Goal: Task Accomplishment & Management: Manage account settings

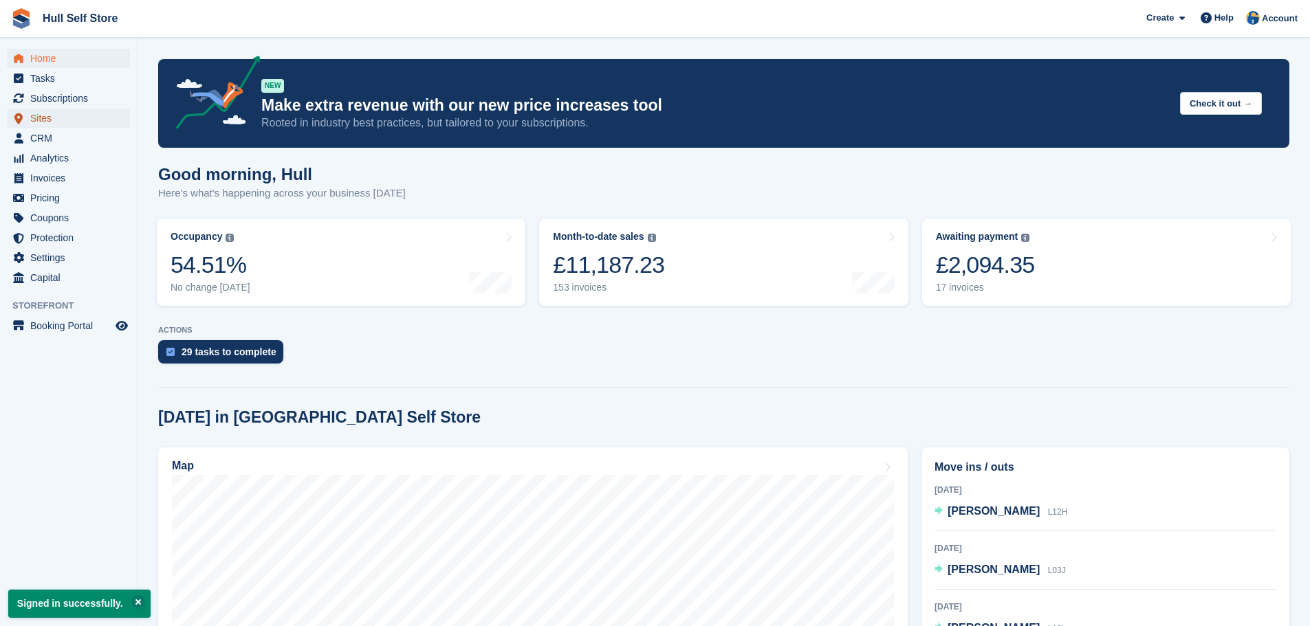
drag, startPoint x: 0, startPoint y: 0, endPoint x: 53, endPoint y: 119, distance: 130.2
click at [53, 119] on span "Sites" at bounding box center [71, 118] width 82 height 19
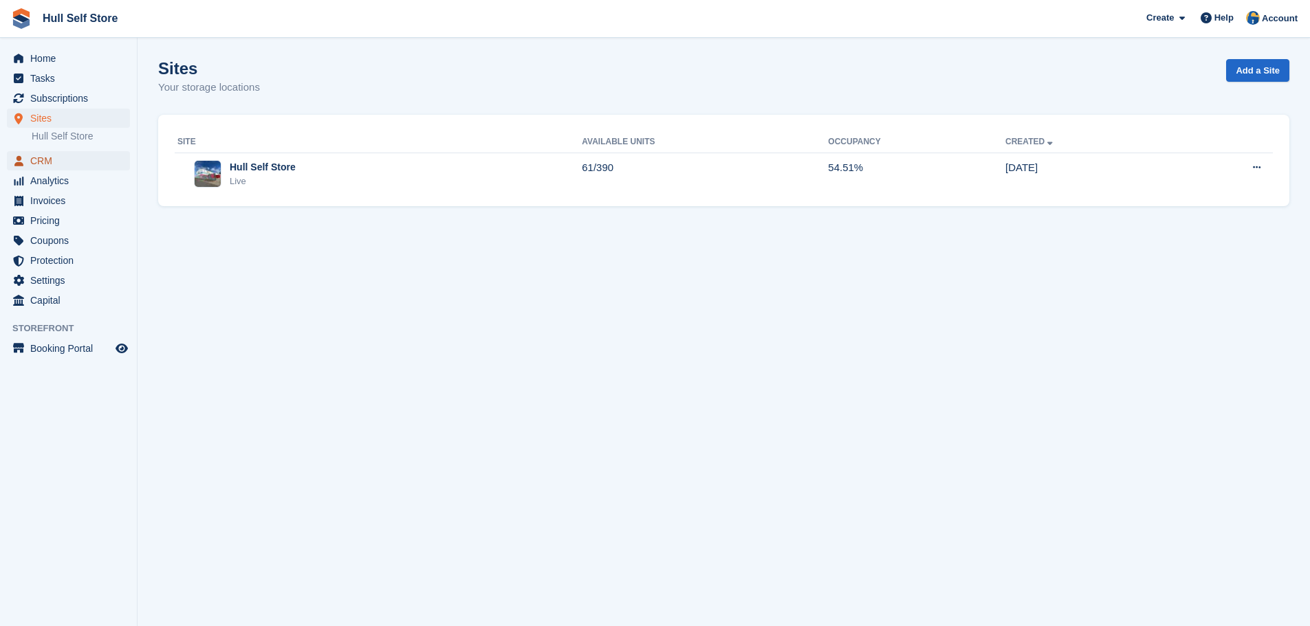
click at [58, 157] on span "CRM" at bounding box center [71, 160] width 82 height 19
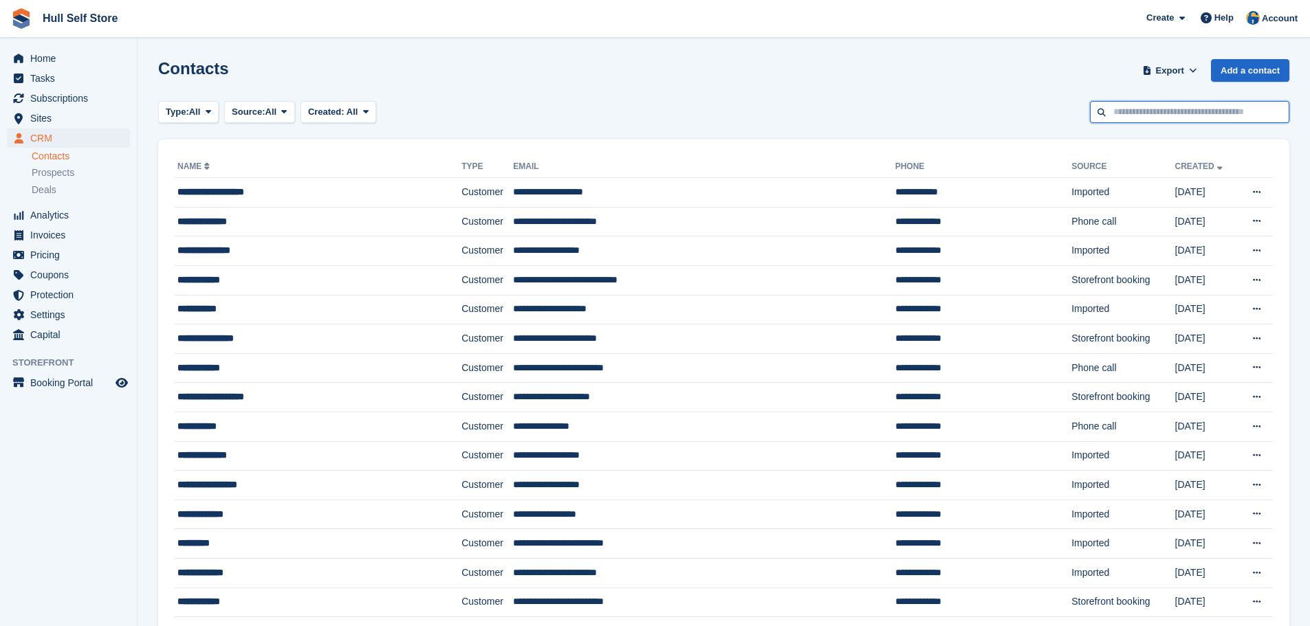
click at [1156, 117] on input "text" at bounding box center [1189, 112] width 199 height 23
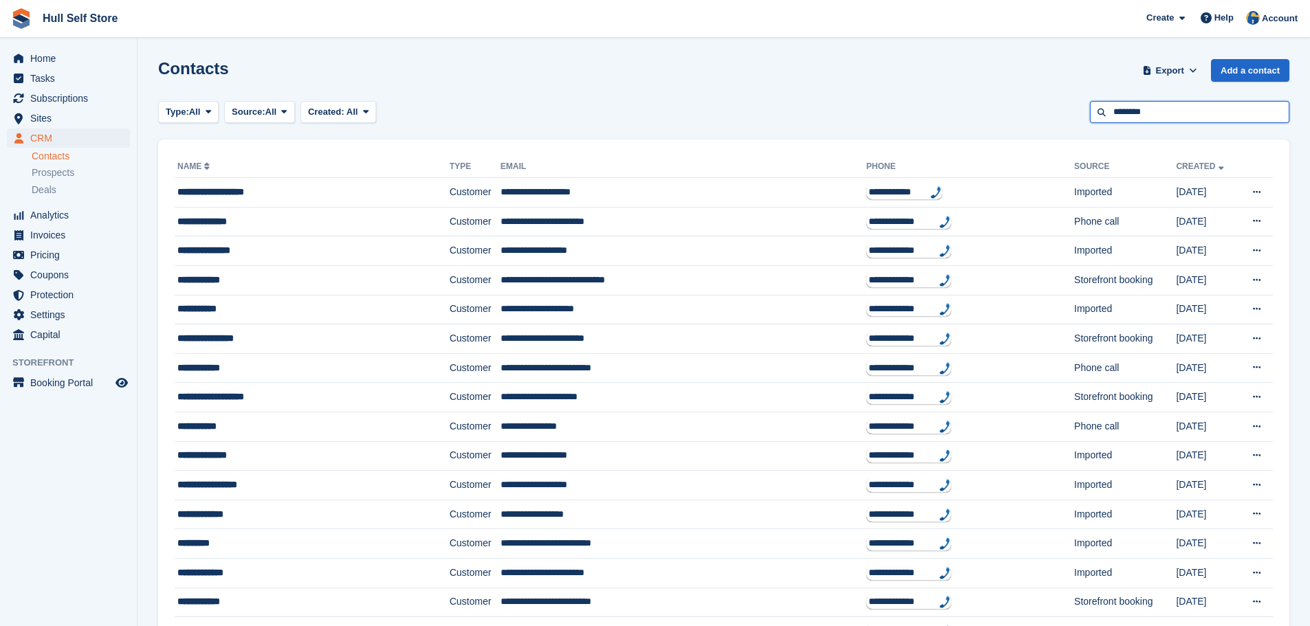
type input "********"
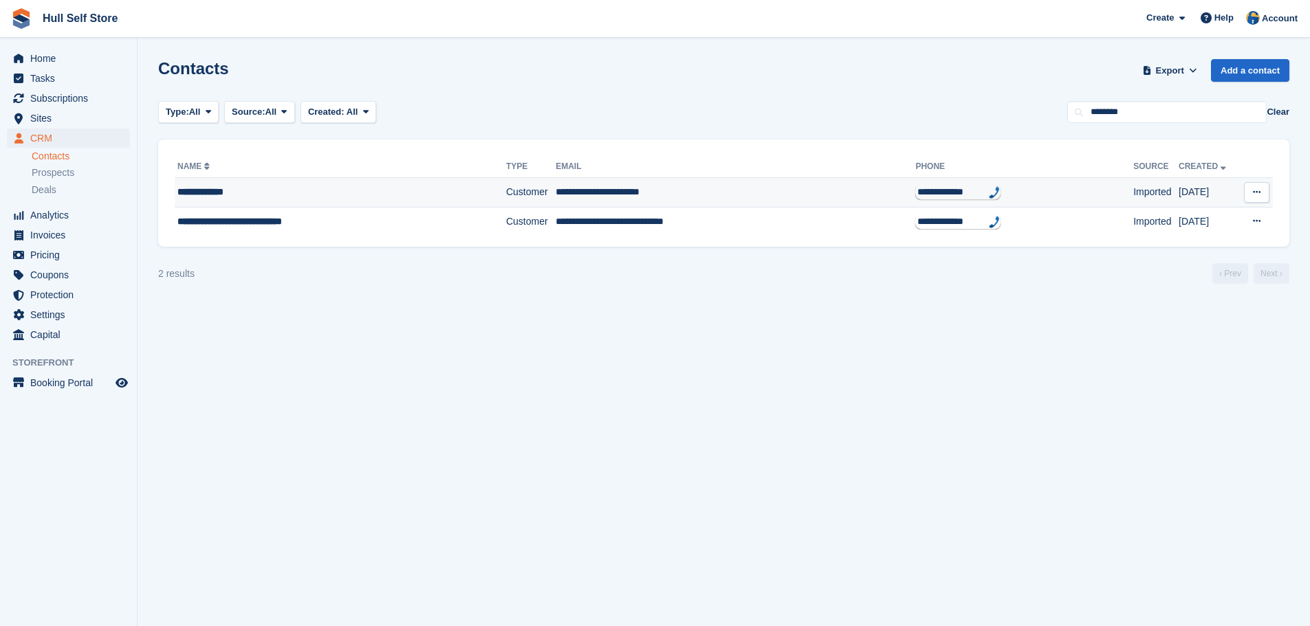
click at [555, 194] on td "**********" at bounding box center [735, 193] width 360 height 30
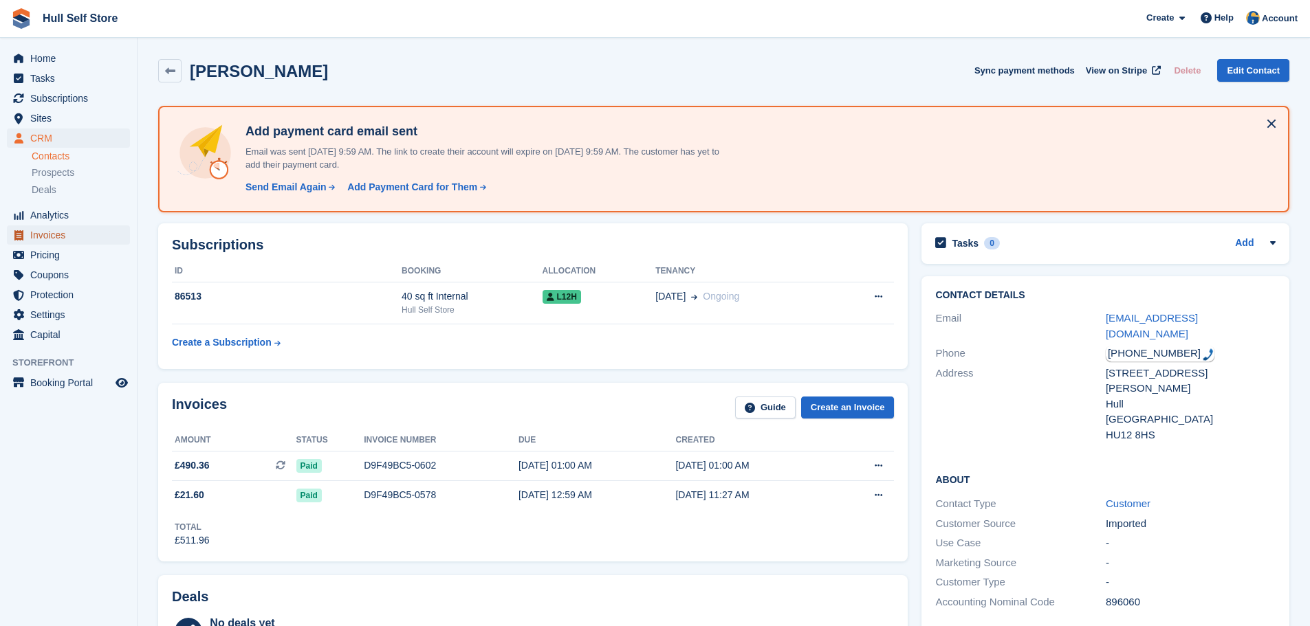
click at [70, 238] on span "Invoices" at bounding box center [71, 234] width 82 height 19
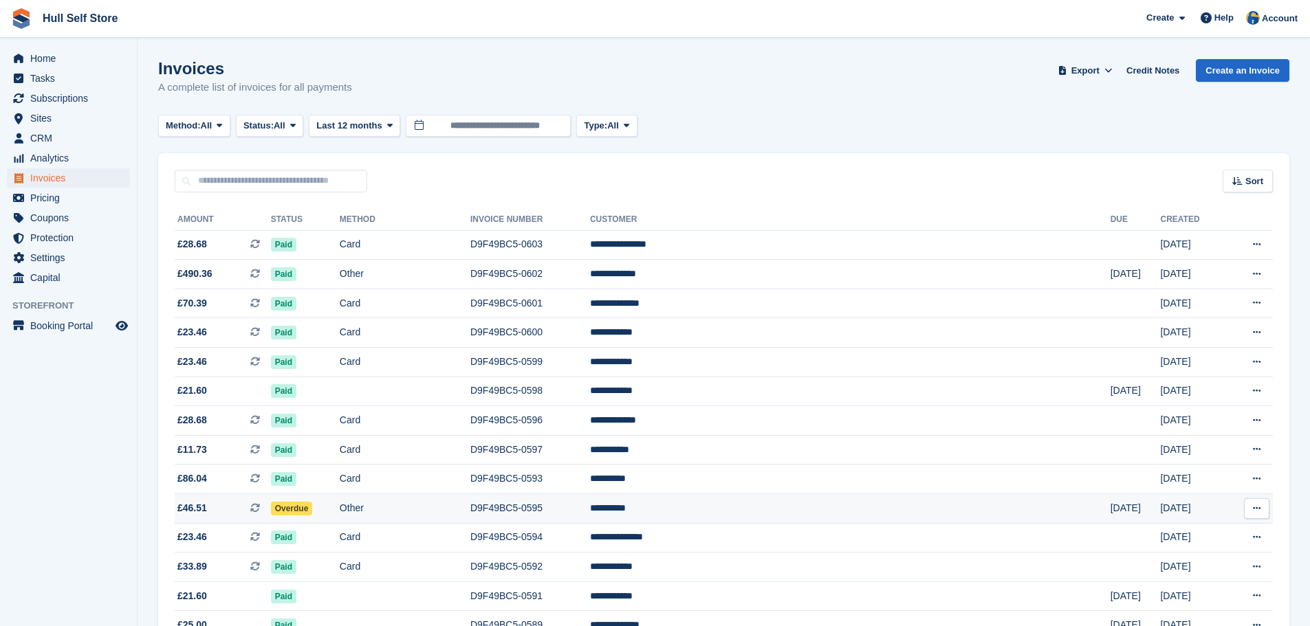
click at [590, 516] on td "D9F49BC5-0595" at bounding box center [530, 509] width 120 height 30
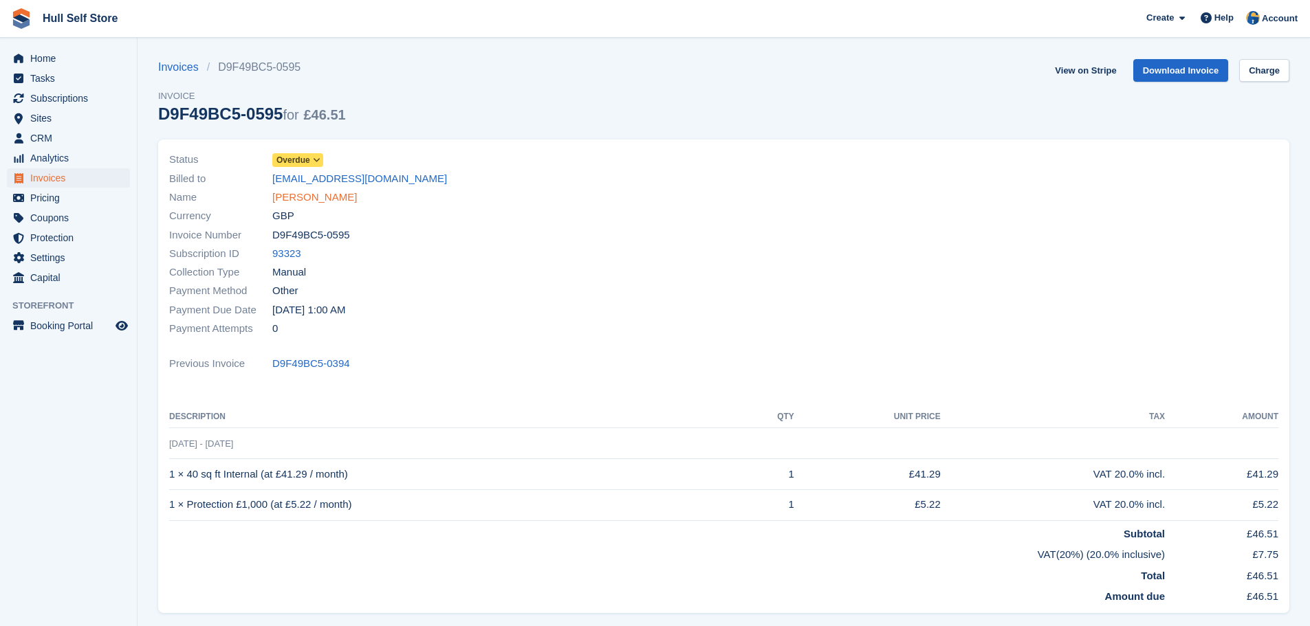
click at [283, 199] on link "Jane White" at bounding box center [314, 198] width 85 height 16
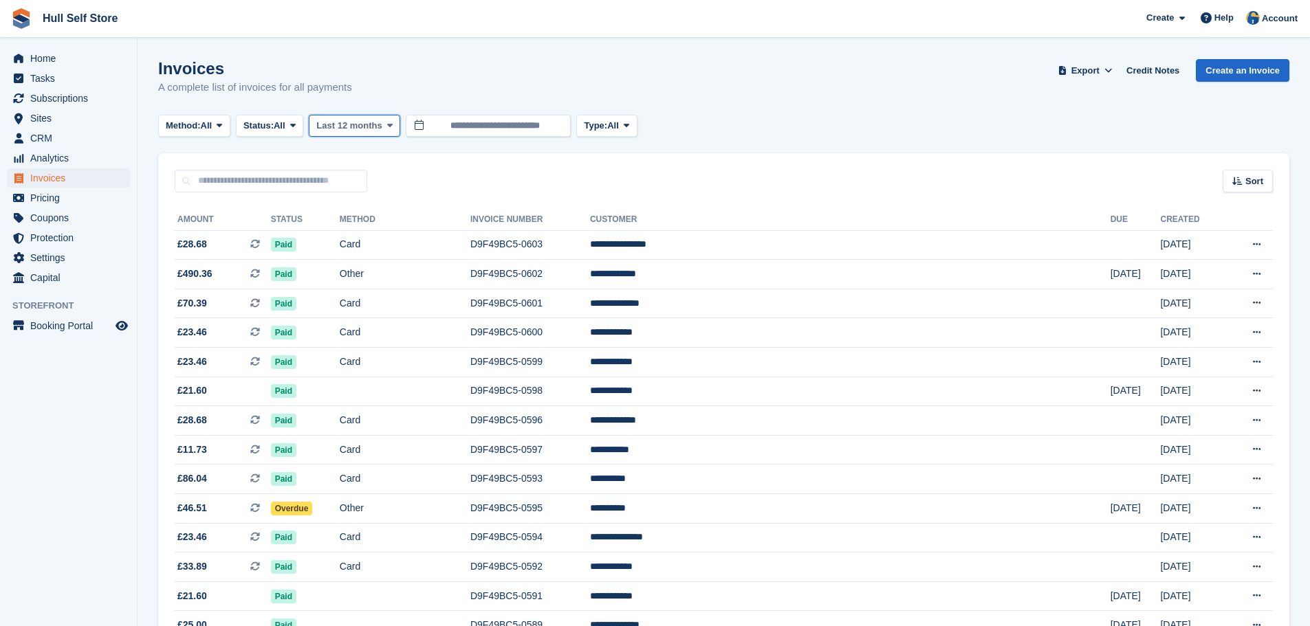
click at [378, 124] on span "Last 12 months" at bounding box center [348, 126] width 65 height 14
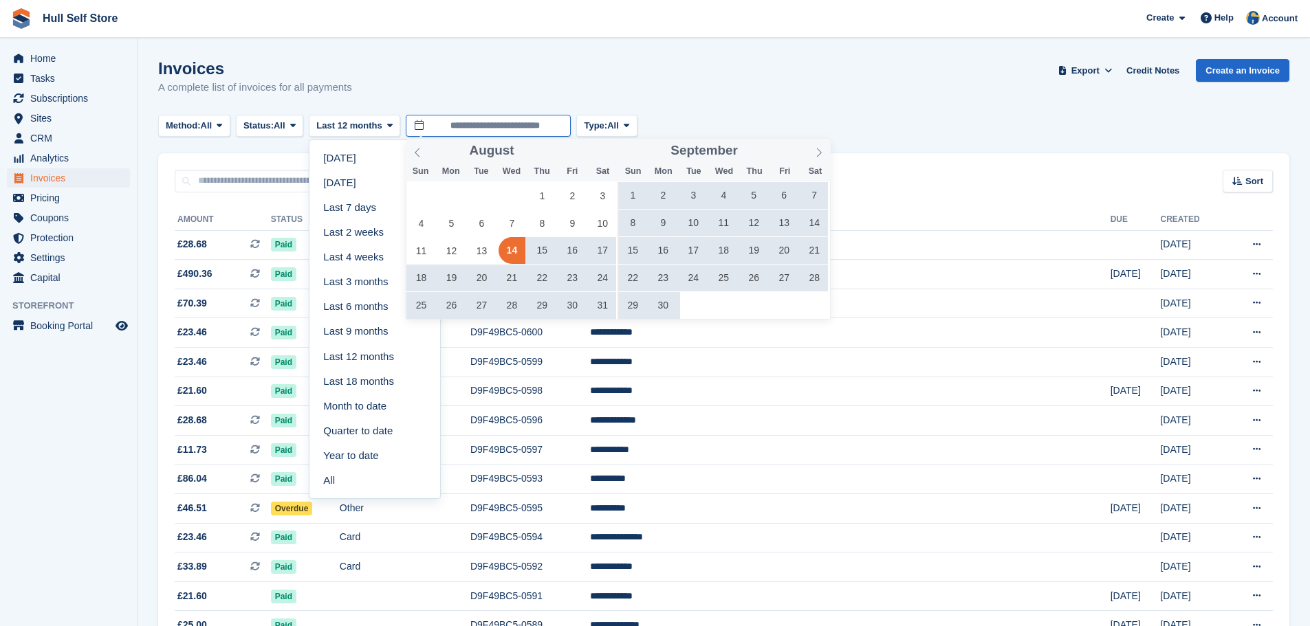
click at [453, 126] on input "**********" at bounding box center [488, 126] width 165 height 23
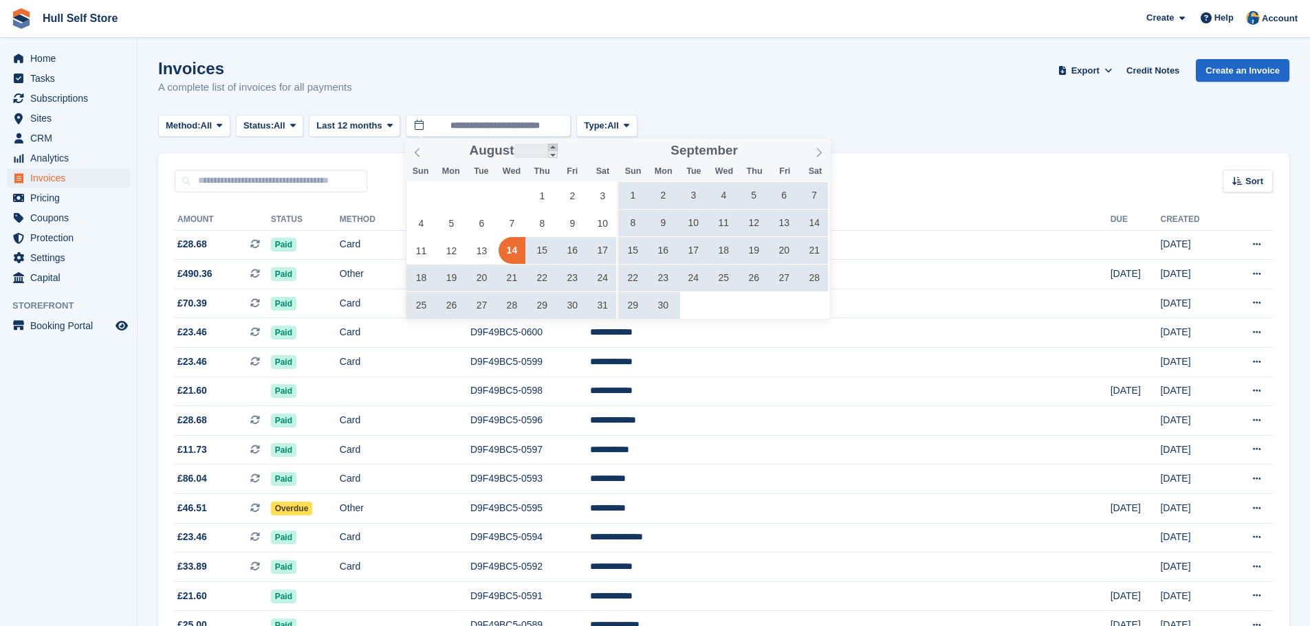
click at [551, 146] on span at bounding box center [553, 148] width 10 height 8
type input "****"
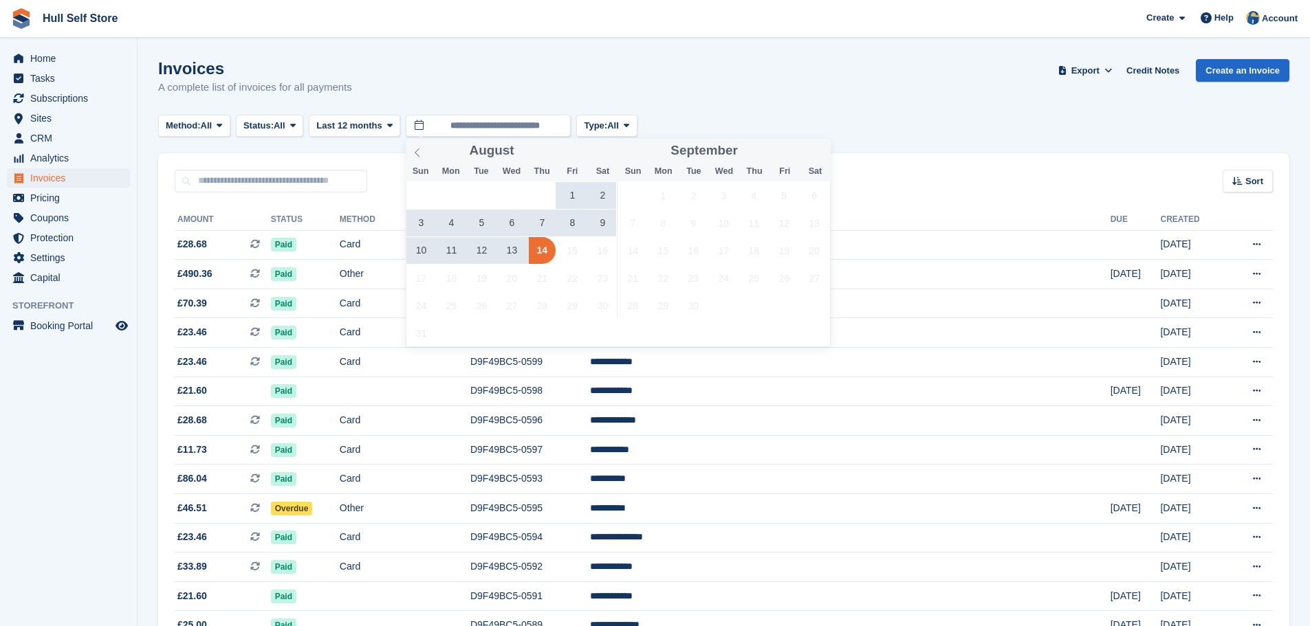
click at [452, 258] on span "11" at bounding box center [451, 250] width 27 height 27
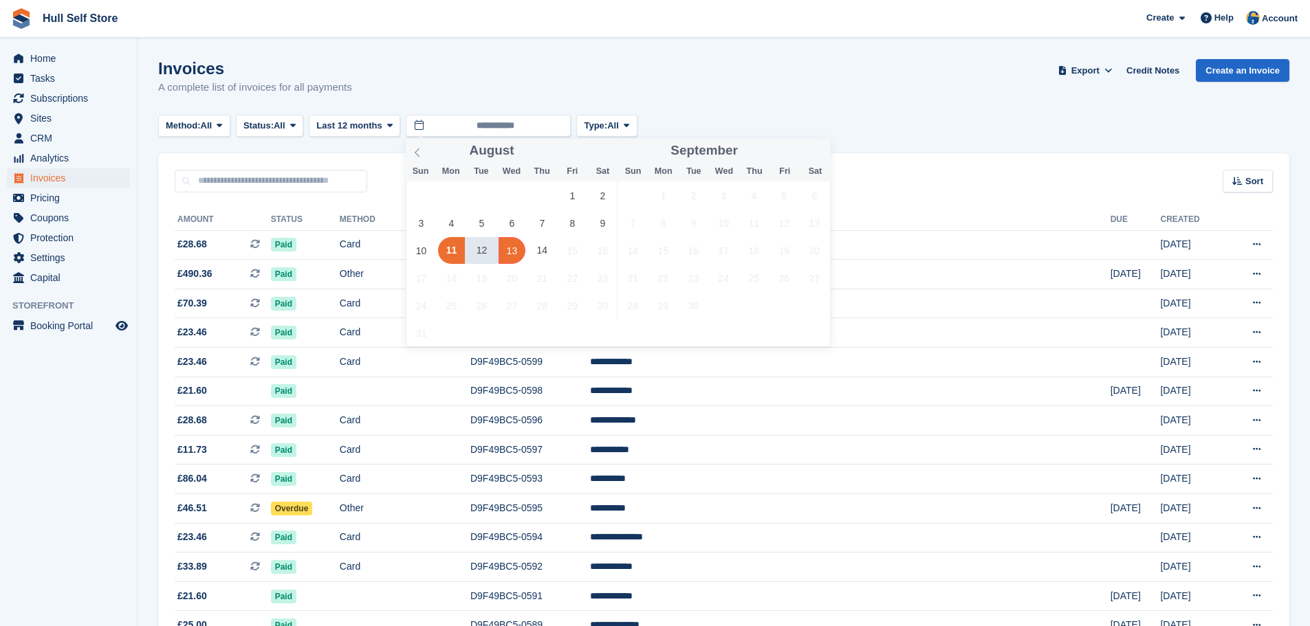
click at [507, 258] on span "13" at bounding box center [511, 250] width 27 height 27
type input "**********"
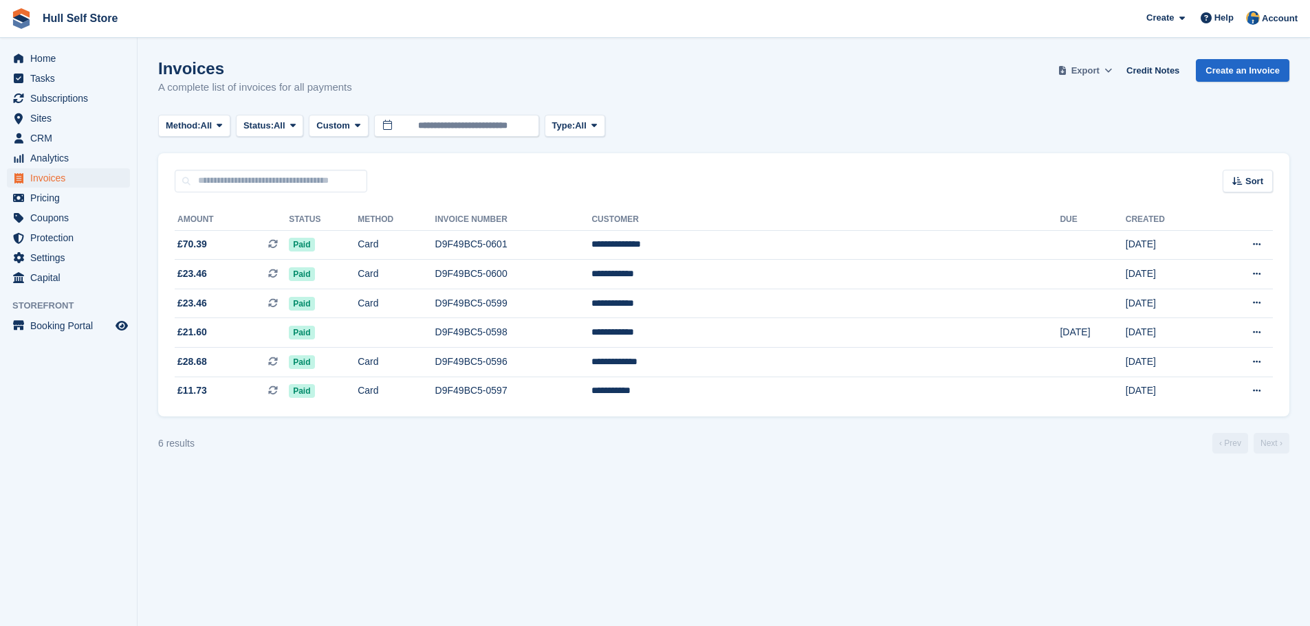
click at [1090, 69] on span "Export" at bounding box center [1085, 71] width 28 height 14
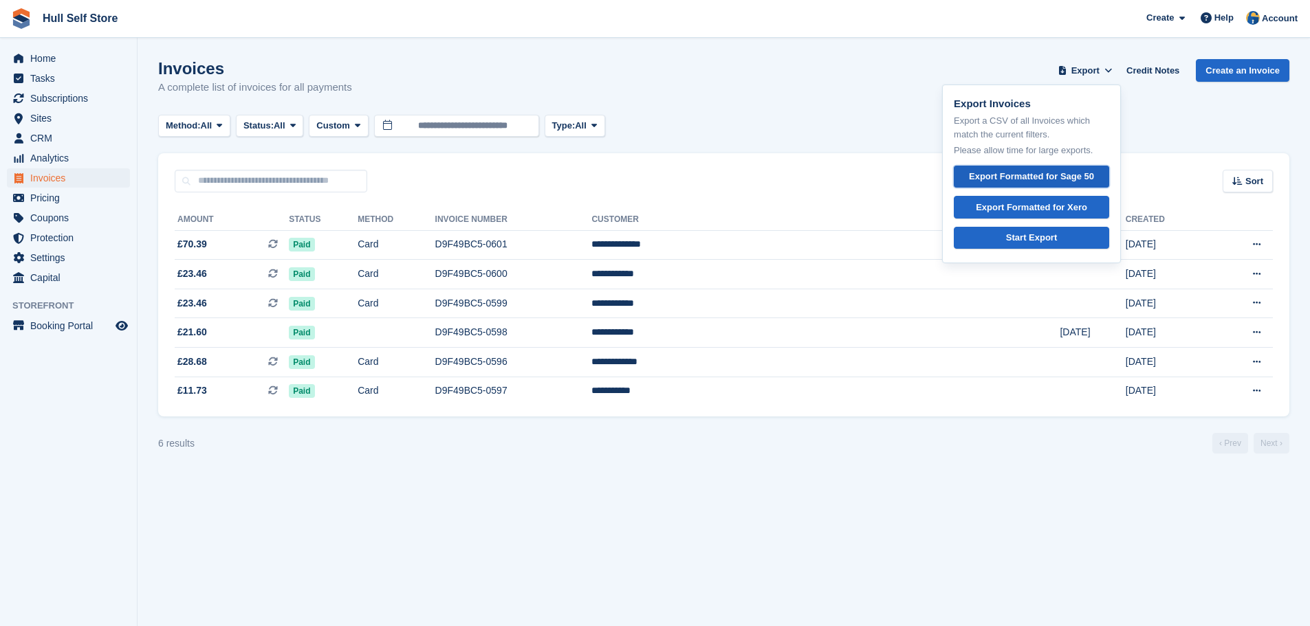
click at [1040, 175] on div "Export Formatted for Sage 50" at bounding box center [1031, 177] width 125 height 14
click at [1153, 70] on link "Credit Notes" at bounding box center [1152, 70] width 64 height 23
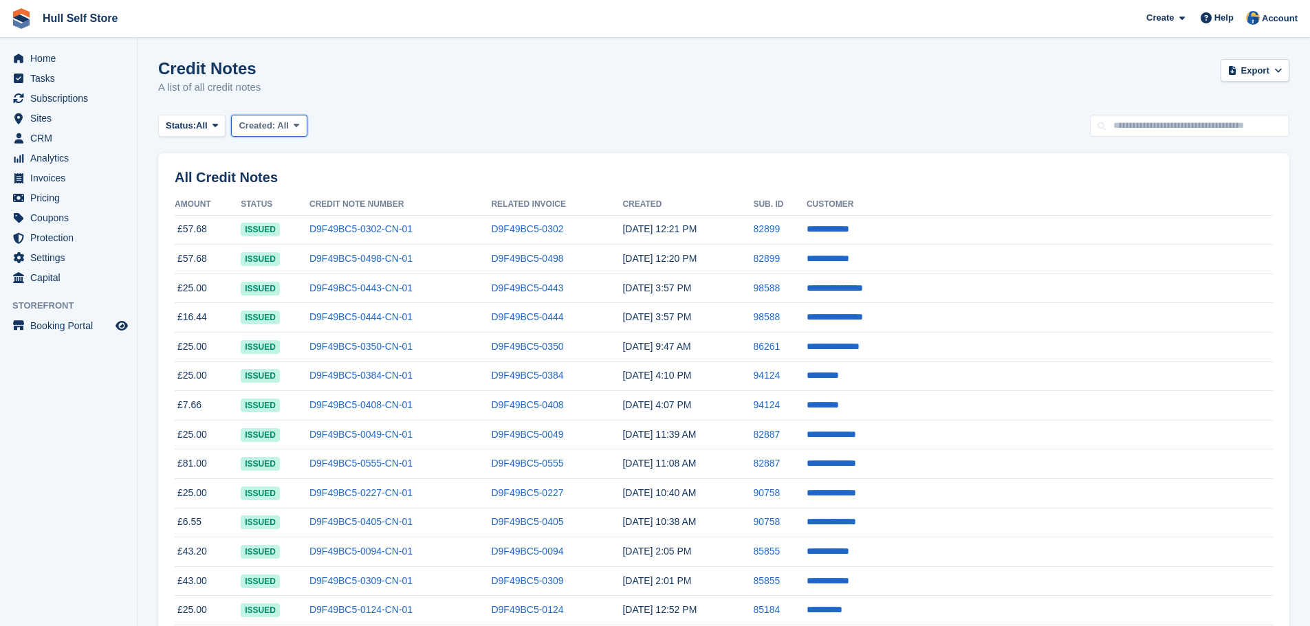
click at [296, 129] on icon at bounding box center [296, 125] width 5 height 9
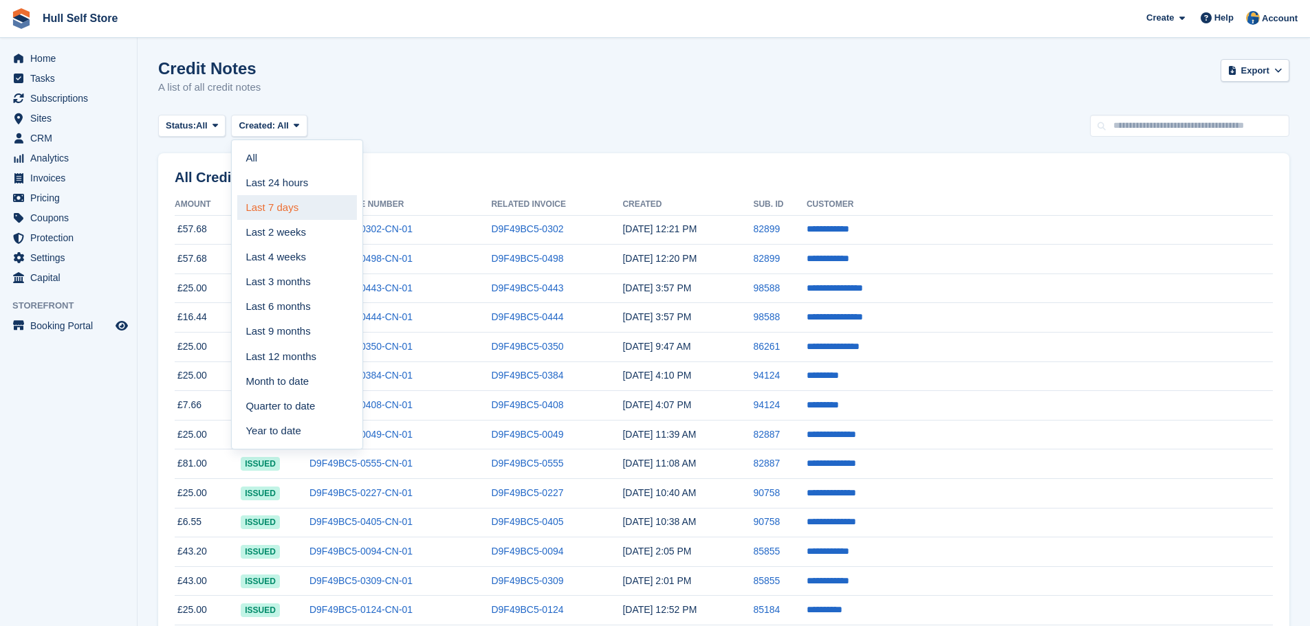
click at [284, 206] on link "Last 7 days" at bounding box center [297, 207] width 120 height 25
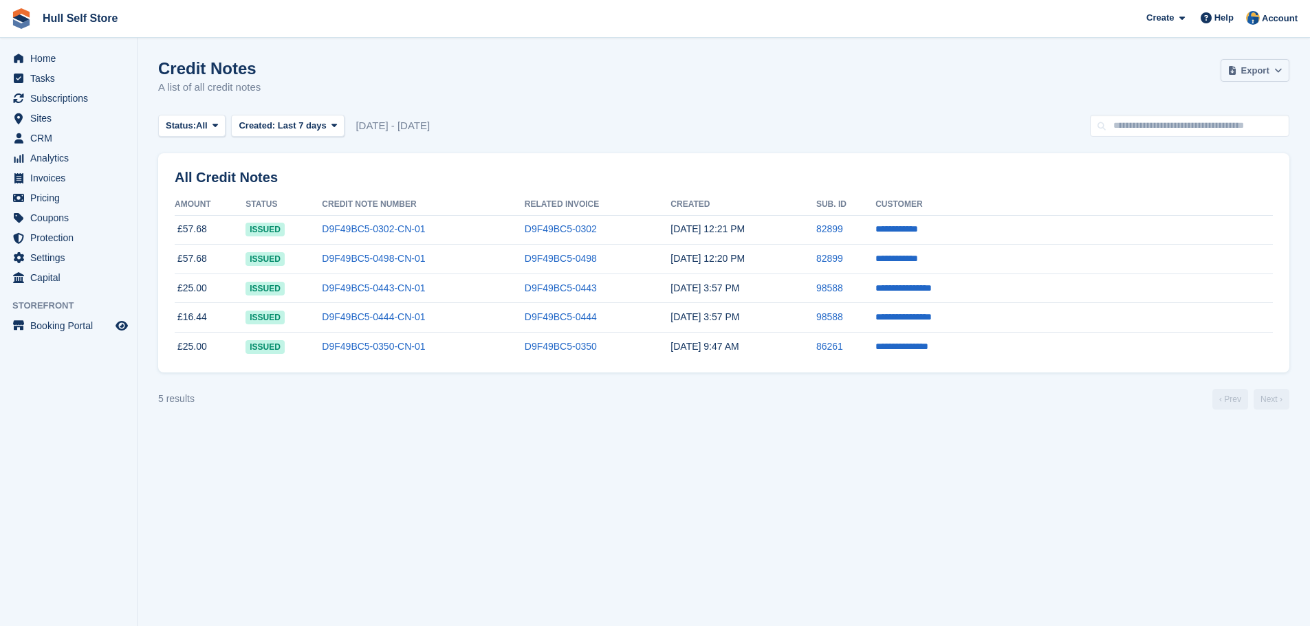
click at [1260, 64] on span "Export" at bounding box center [1255, 71] width 28 height 14
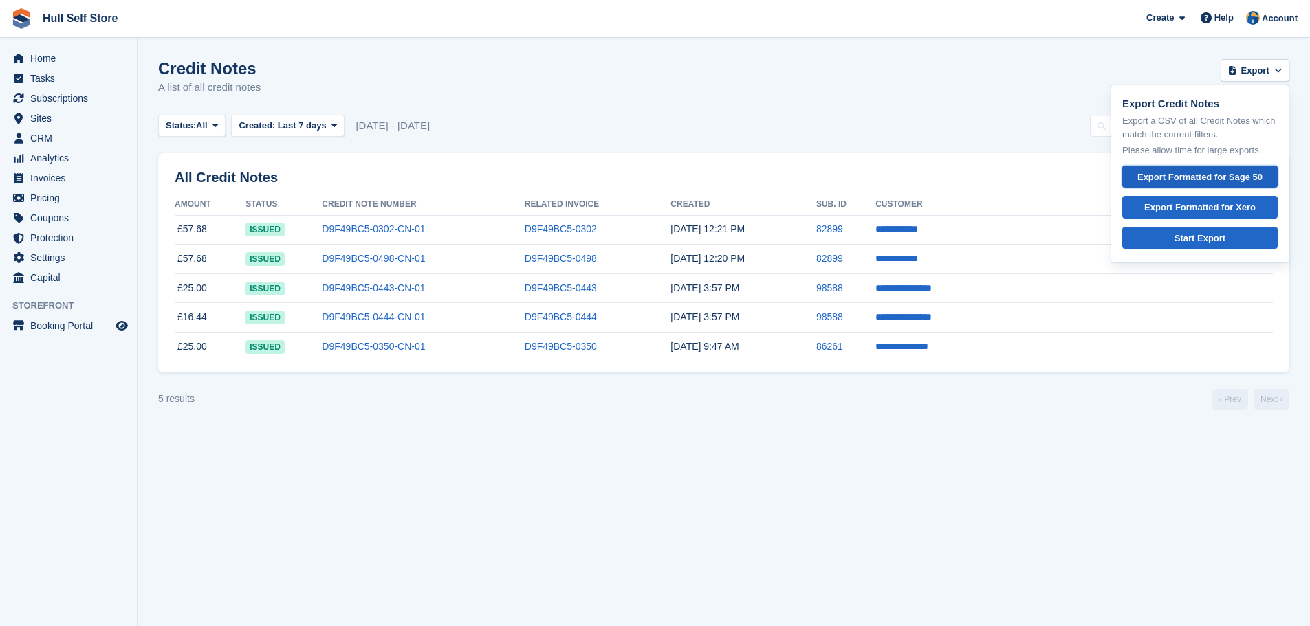
click at [1189, 173] on div "Export Formatted for Sage 50" at bounding box center [1200, 177] width 132 height 14
click at [425, 228] on link "D9F49BC5-0302-CN-01" at bounding box center [373, 228] width 103 height 11
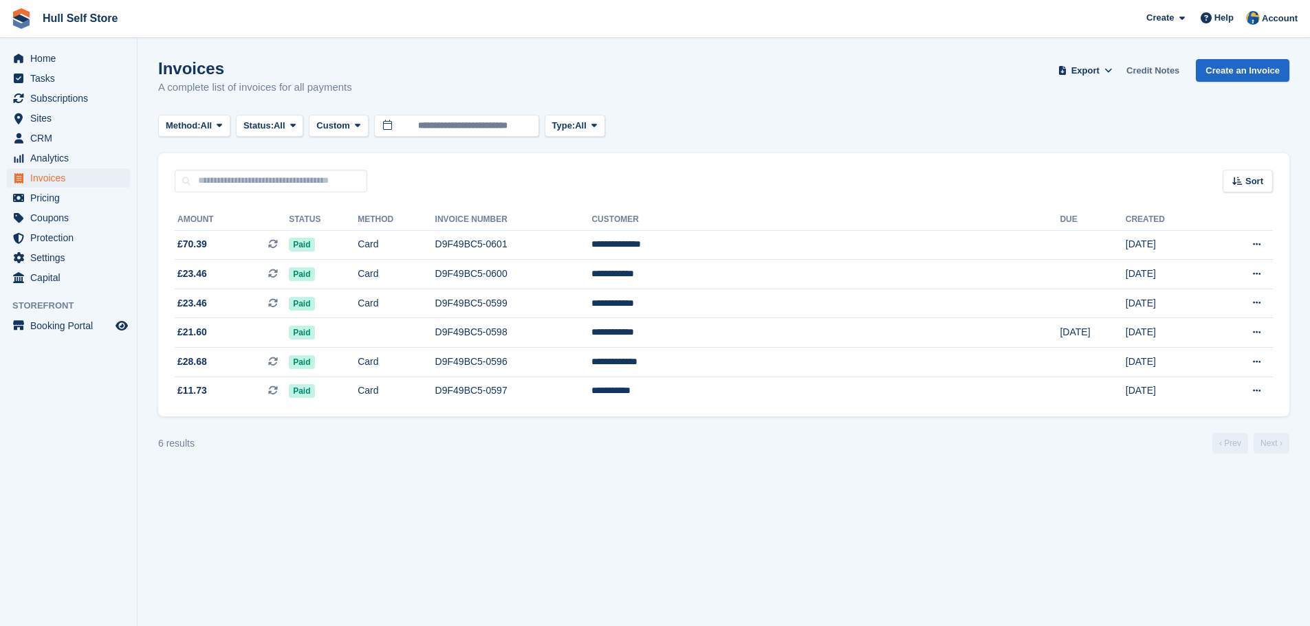
click at [1145, 69] on link "Credit Notes" at bounding box center [1152, 70] width 64 height 23
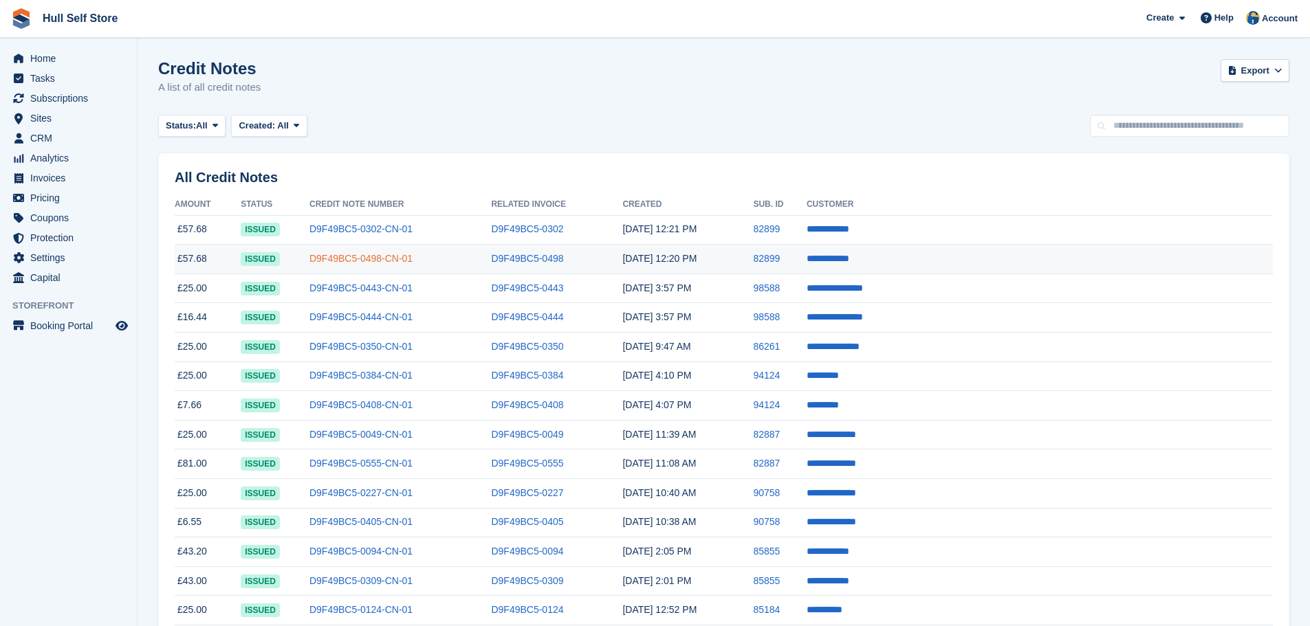
click at [412, 261] on link "D9F49BC5-0498-CN-01" at bounding box center [360, 258] width 103 height 11
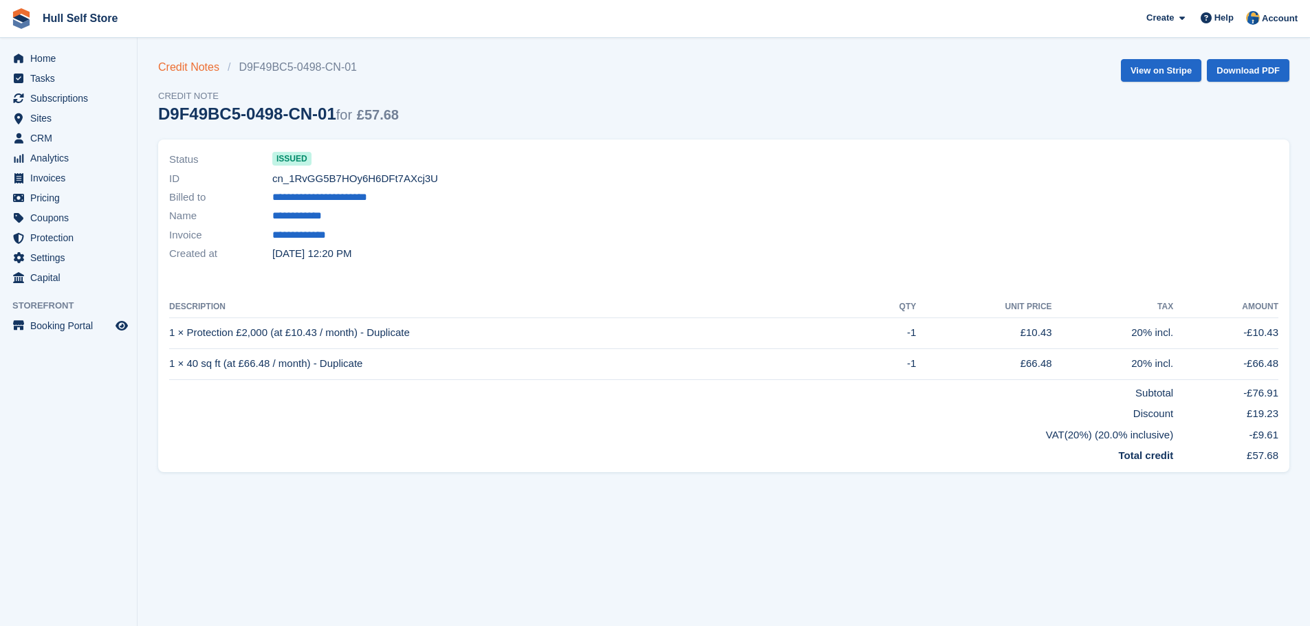
click at [188, 63] on link "Credit Notes" at bounding box center [192, 67] width 69 height 16
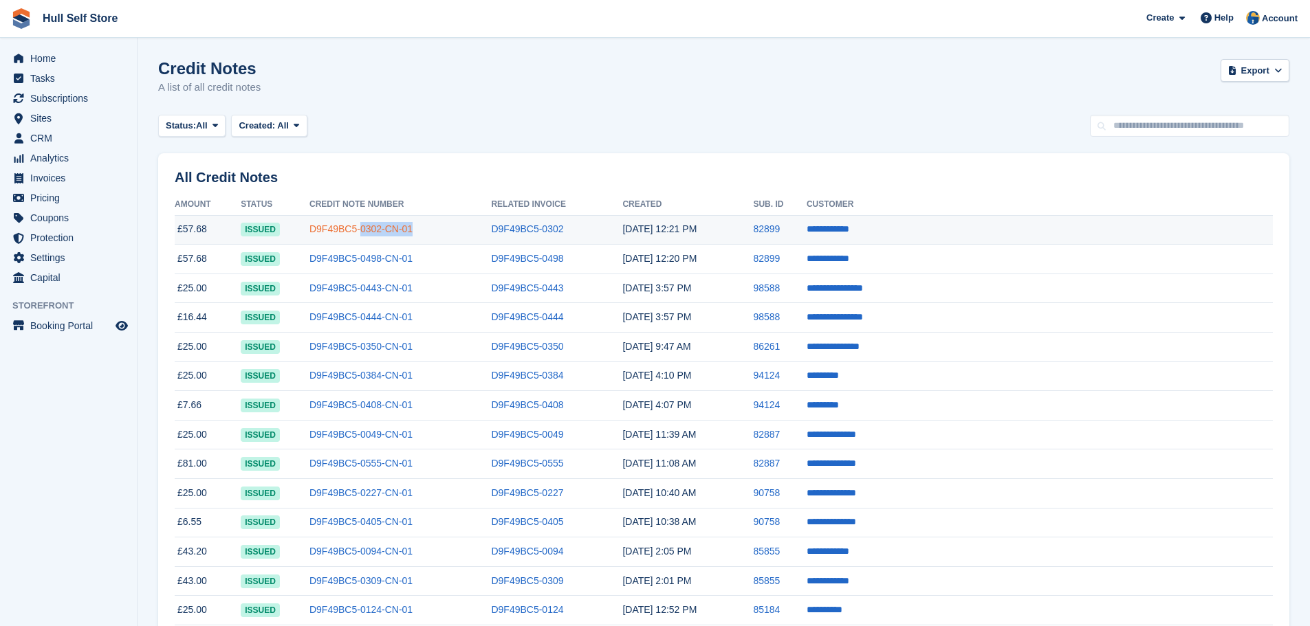
drag, startPoint x: 433, startPoint y: 231, endPoint x: 398, endPoint y: 232, distance: 35.1
click at [398, 232] on td "D9F49BC5-0302-CN-01" at bounding box center [399, 230] width 181 height 30
copy link "0302-CN-01"
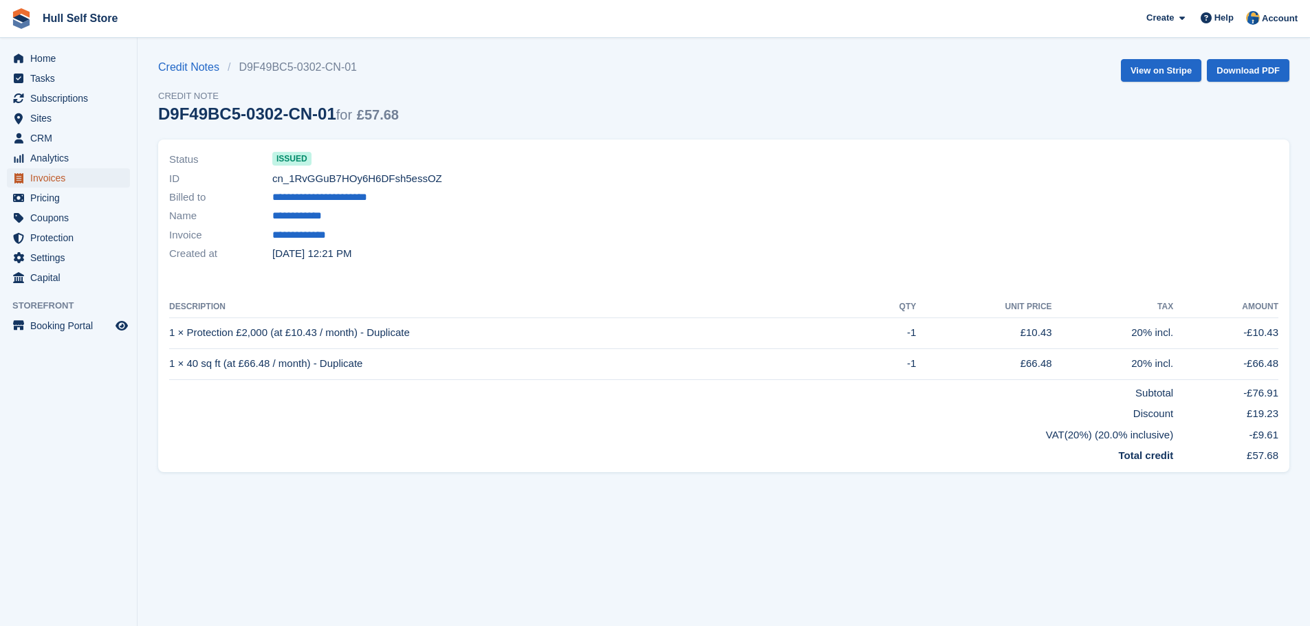
click at [47, 179] on span "Invoices" at bounding box center [71, 177] width 82 height 19
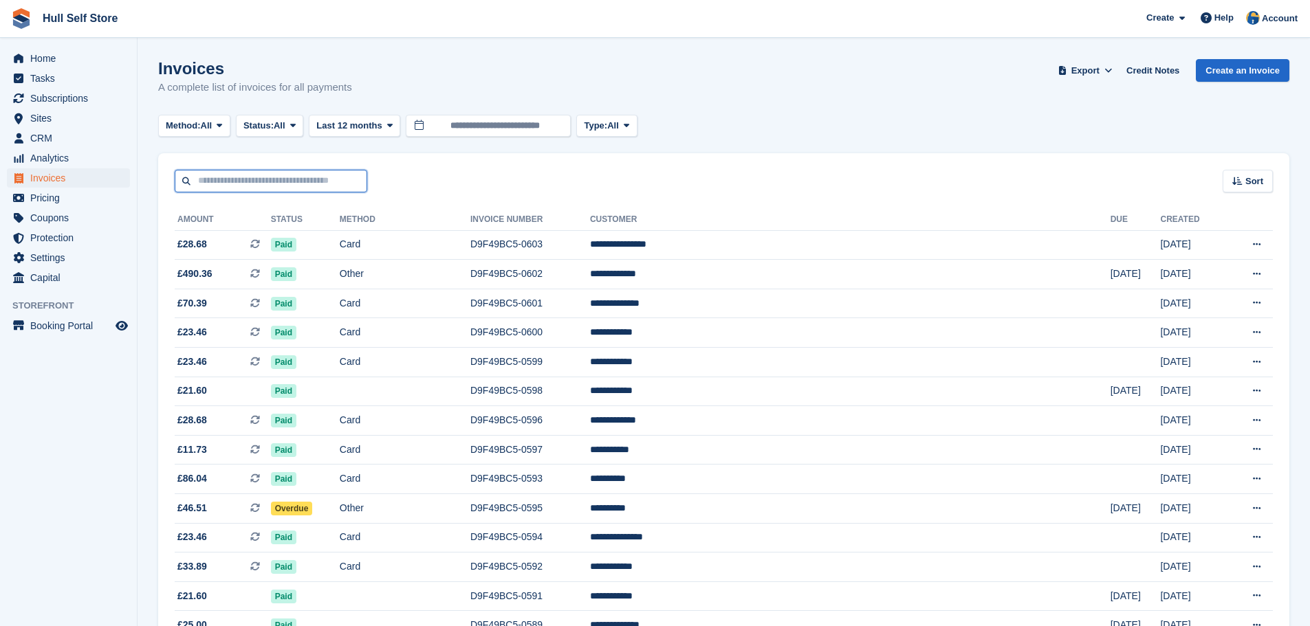
click at [218, 184] on input "text" at bounding box center [271, 181] width 192 height 23
type input "*"
type input "********"
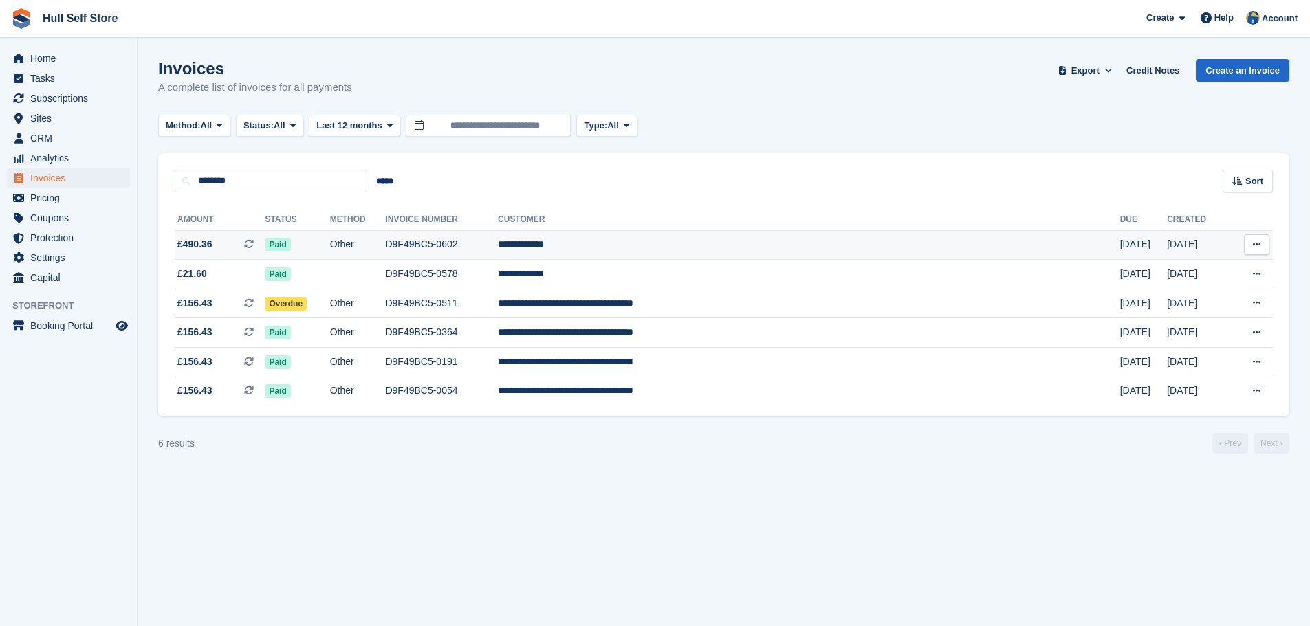
click at [498, 239] on td "D9F49BC5-0602" at bounding box center [441, 245] width 113 height 30
